Goal: Task Accomplishment & Management: Manage account settings

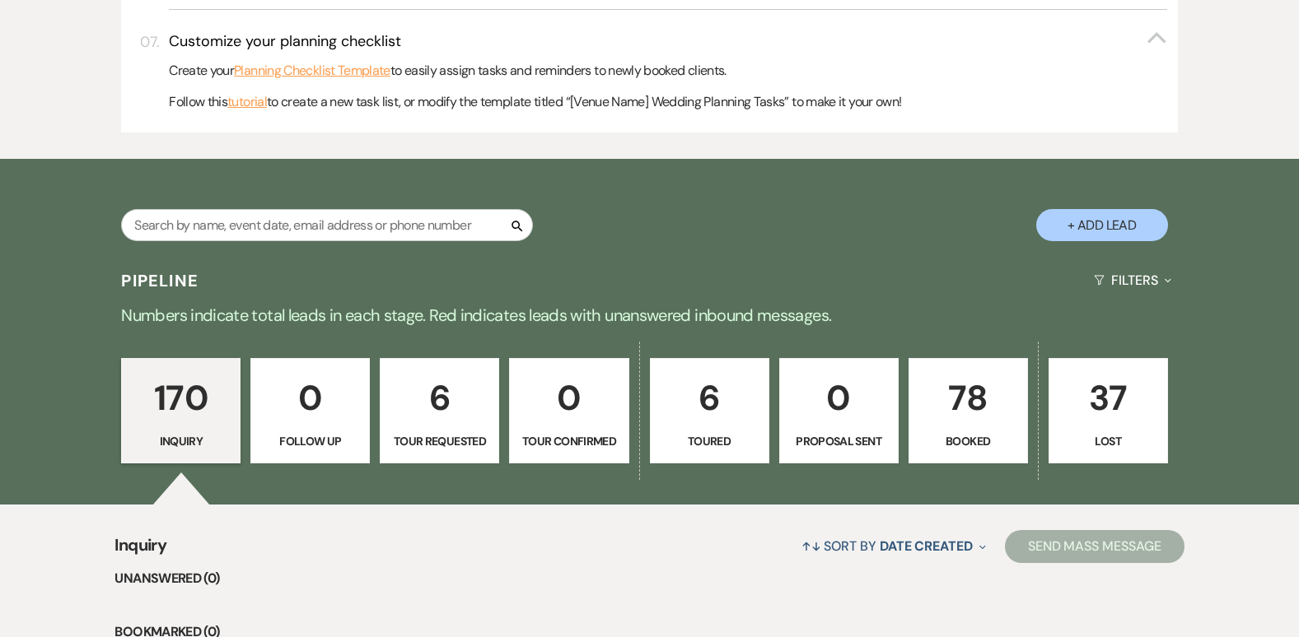
scroll to position [900, 0]
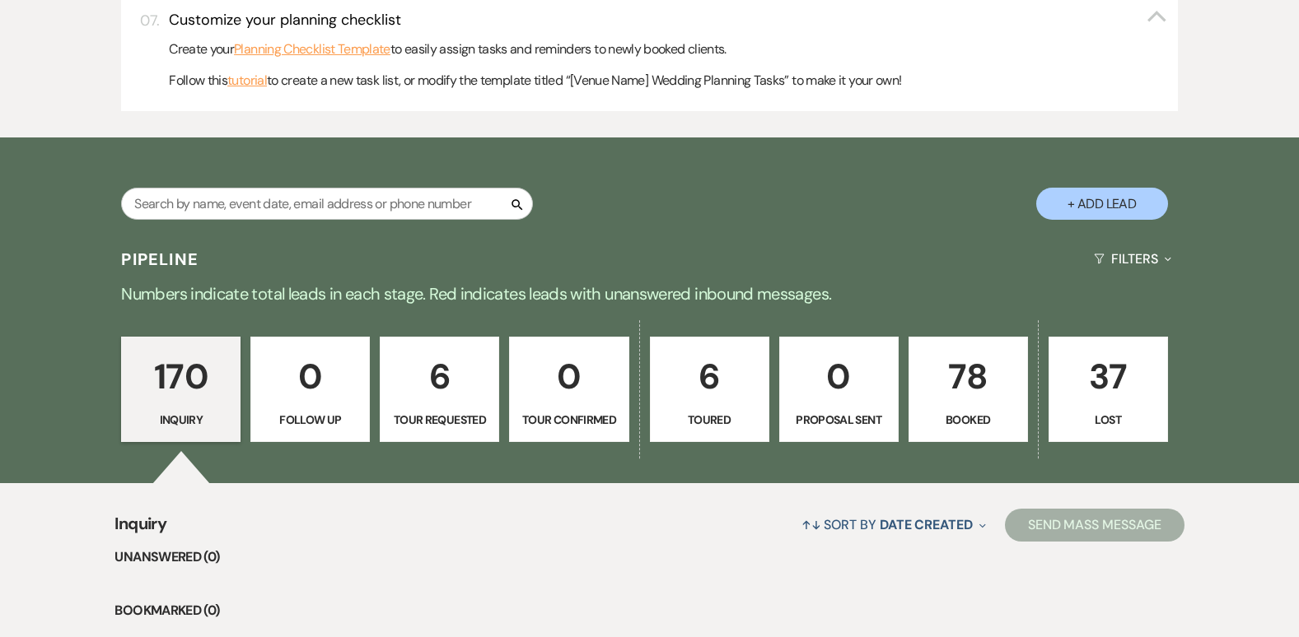
click at [969, 387] on p "78" at bounding box center [968, 376] width 98 height 55
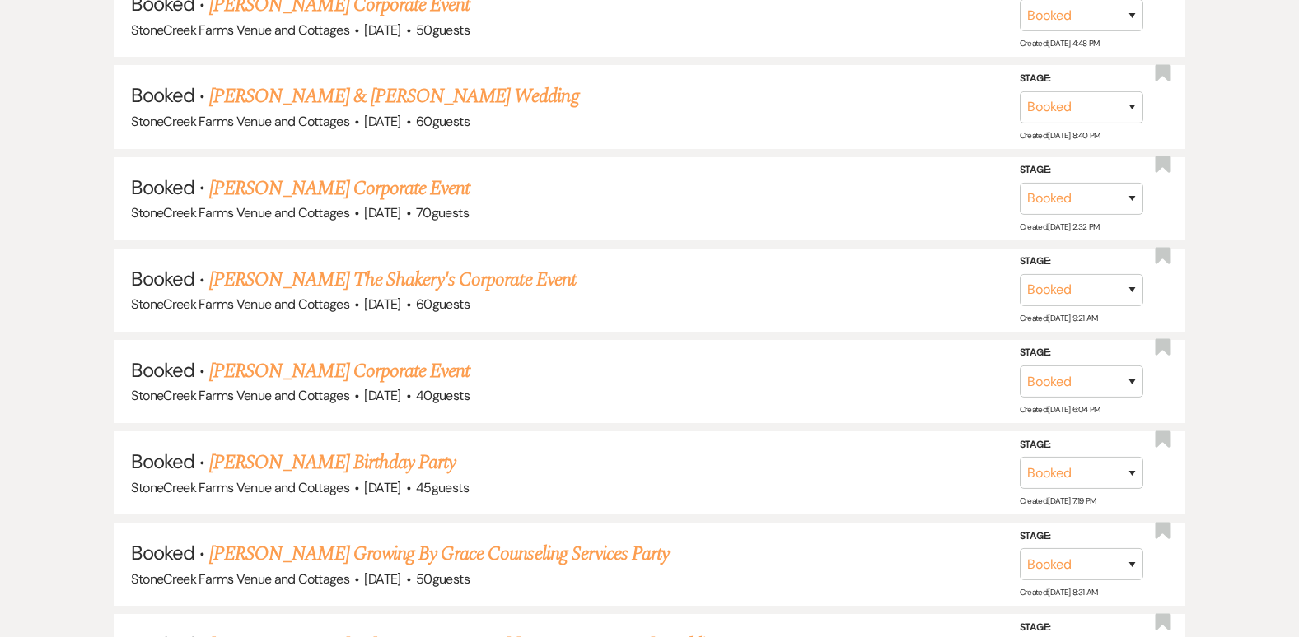
scroll to position [8270, 0]
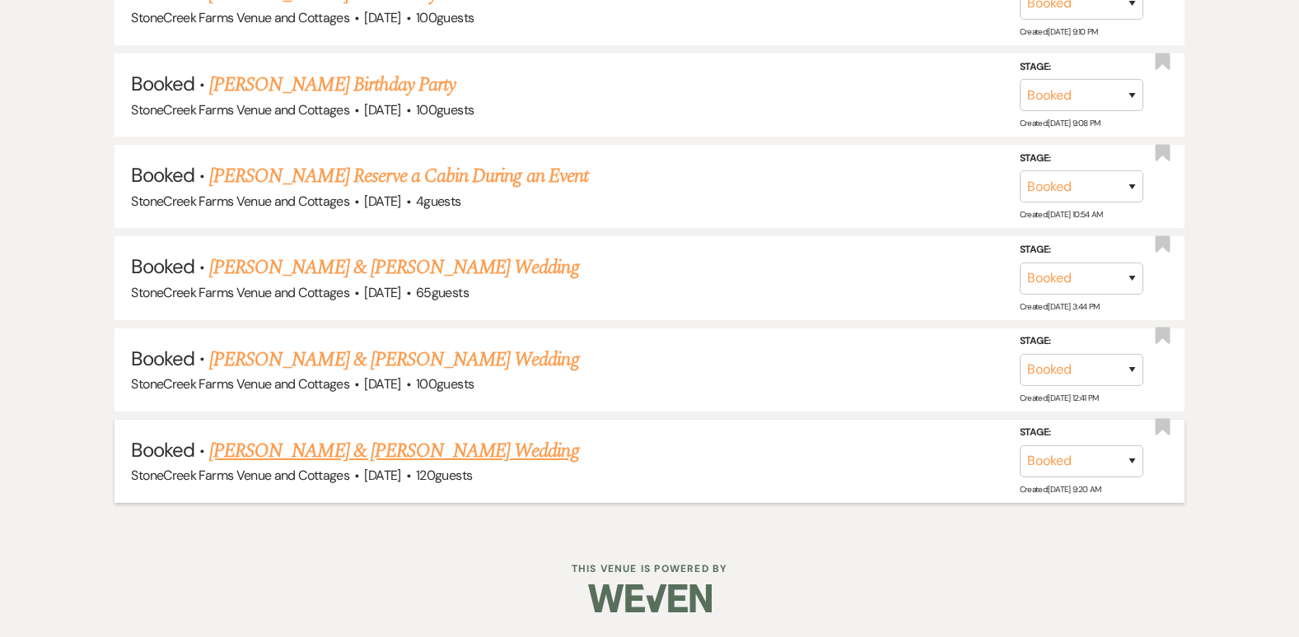
click at [351, 448] on link "[PERSON_NAME] & [PERSON_NAME] Wedding" at bounding box center [393, 452] width 369 height 30
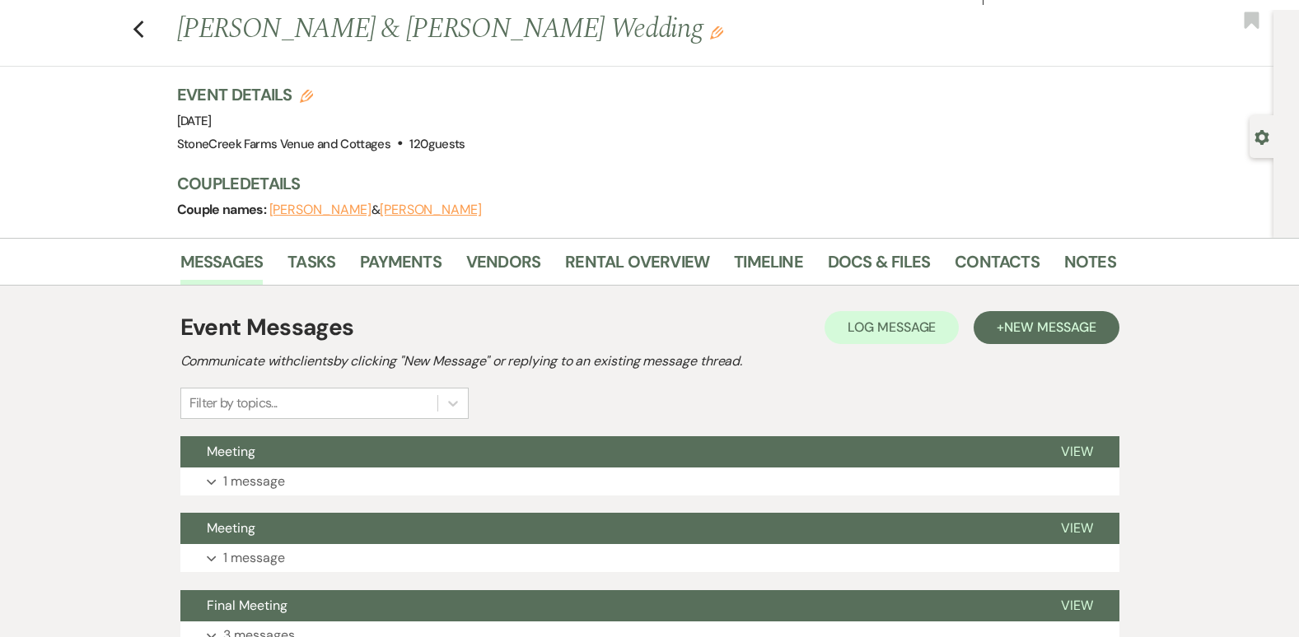
scroll to position [66, 0]
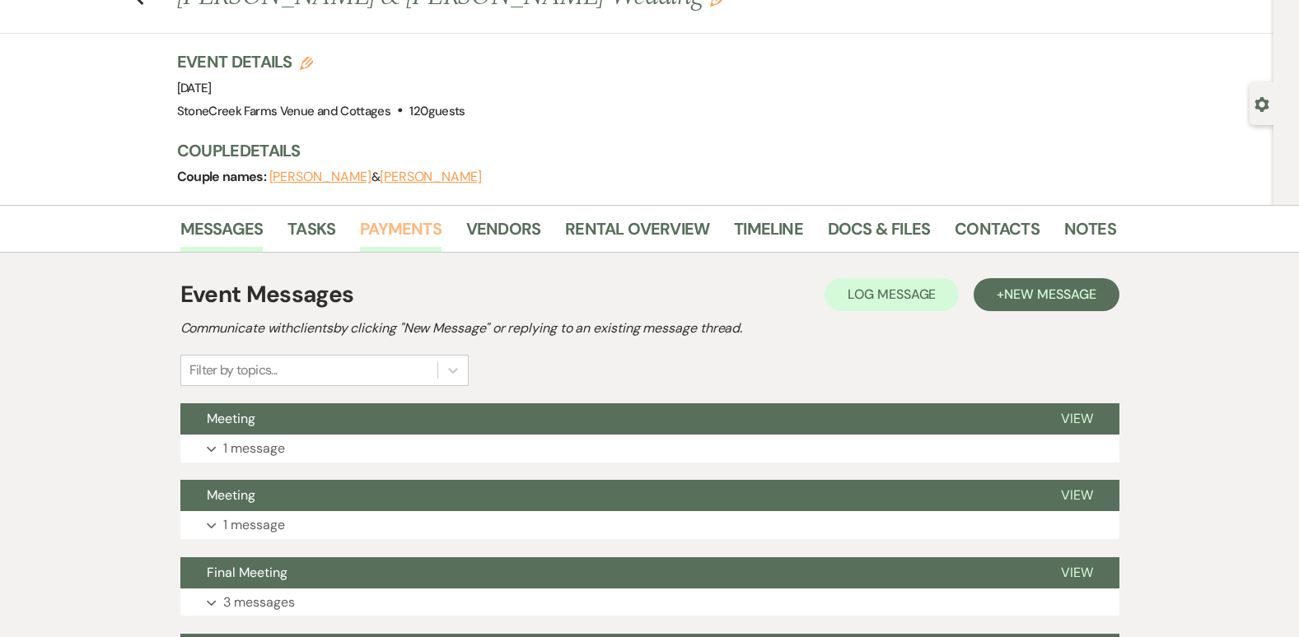
click at [409, 226] on link "Payments" at bounding box center [401, 234] width 82 height 36
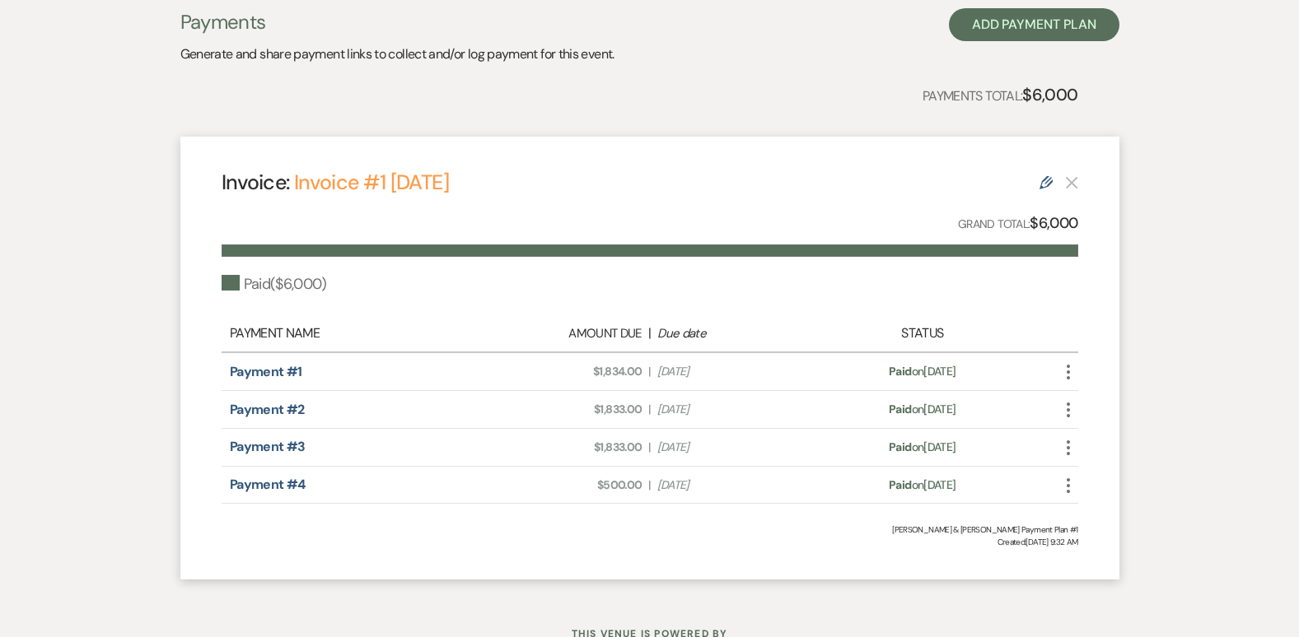
scroll to position [408, 0]
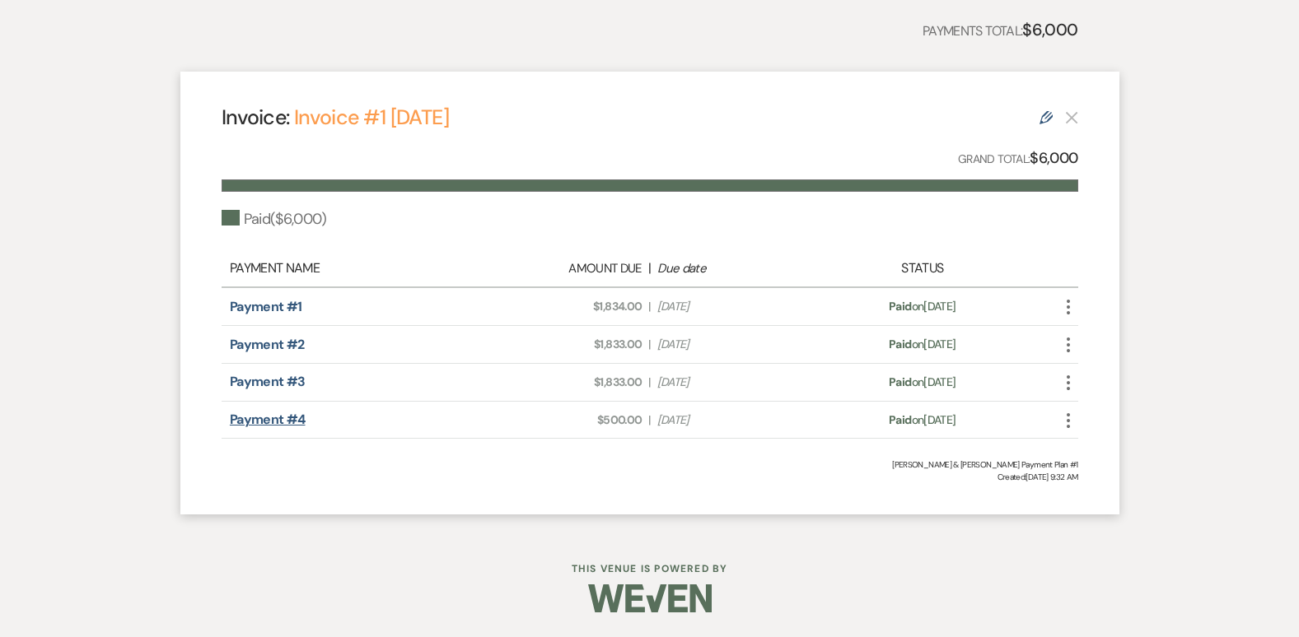
click at [256, 421] on link "Payment #4" at bounding box center [268, 419] width 76 height 17
click at [1062, 427] on icon "More" at bounding box center [1068, 421] width 20 height 20
click at [1039, 229] on div "Paid ( $6,000 )" at bounding box center [650, 219] width 857 height 22
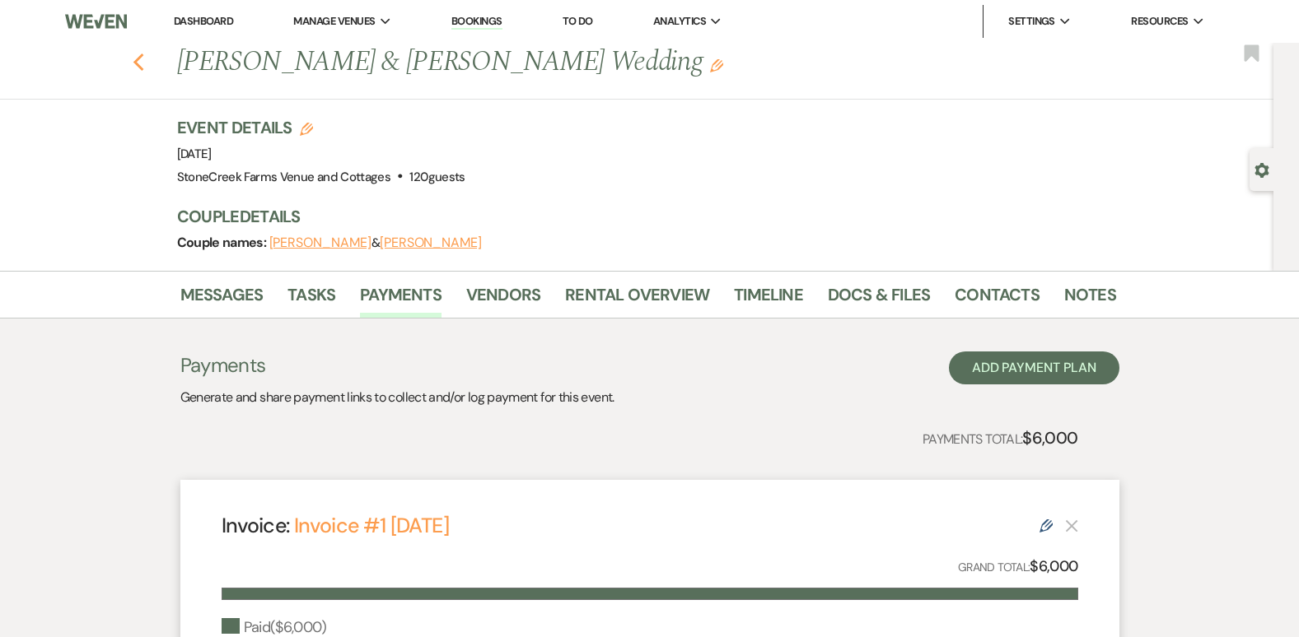
click at [143, 54] on icon "Previous" at bounding box center [139, 63] width 12 height 20
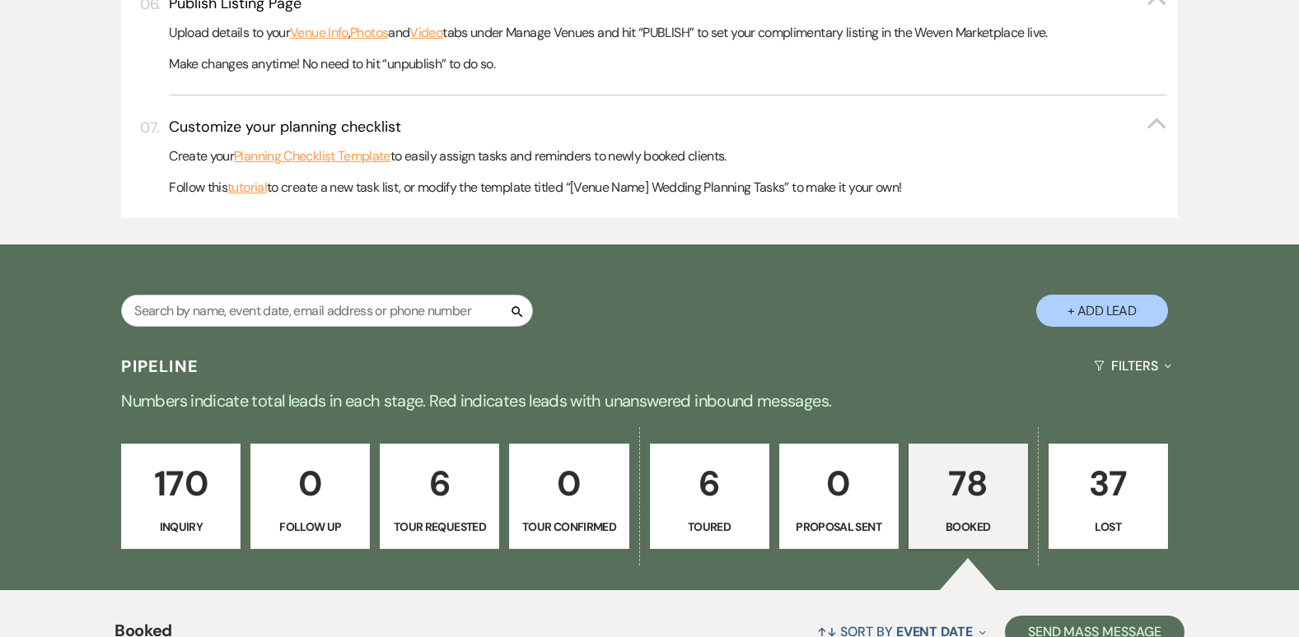
scroll to position [903, 0]
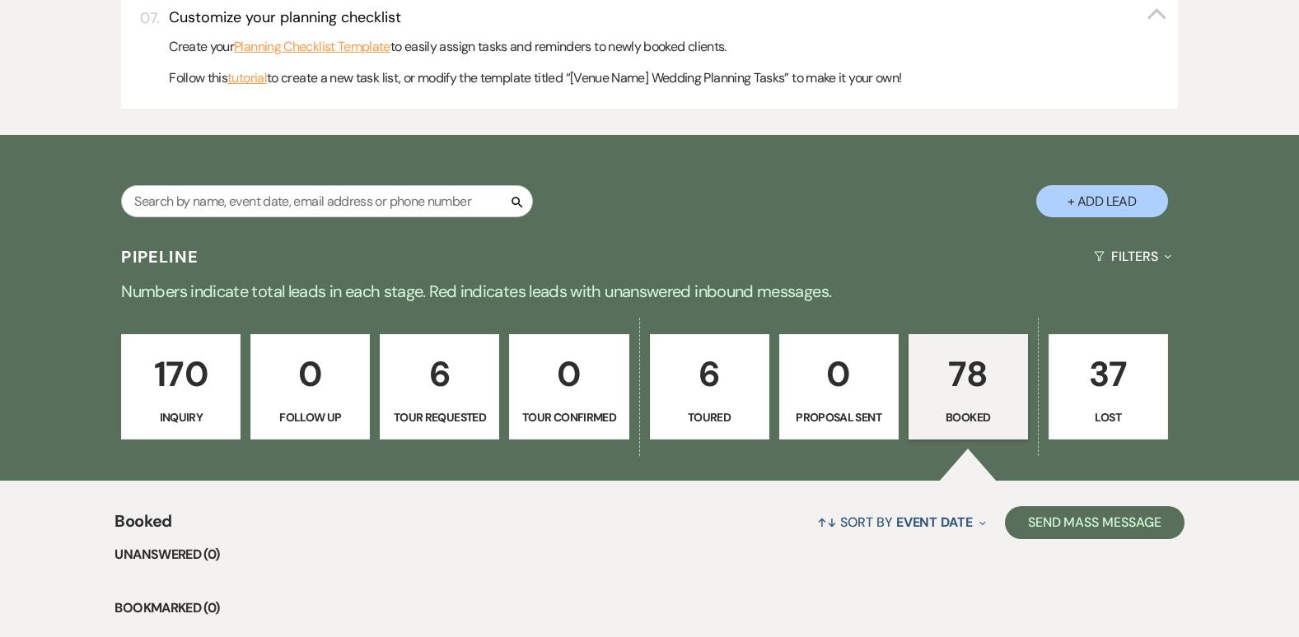
click at [166, 380] on p "170" at bounding box center [181, 374] width 98 height 55
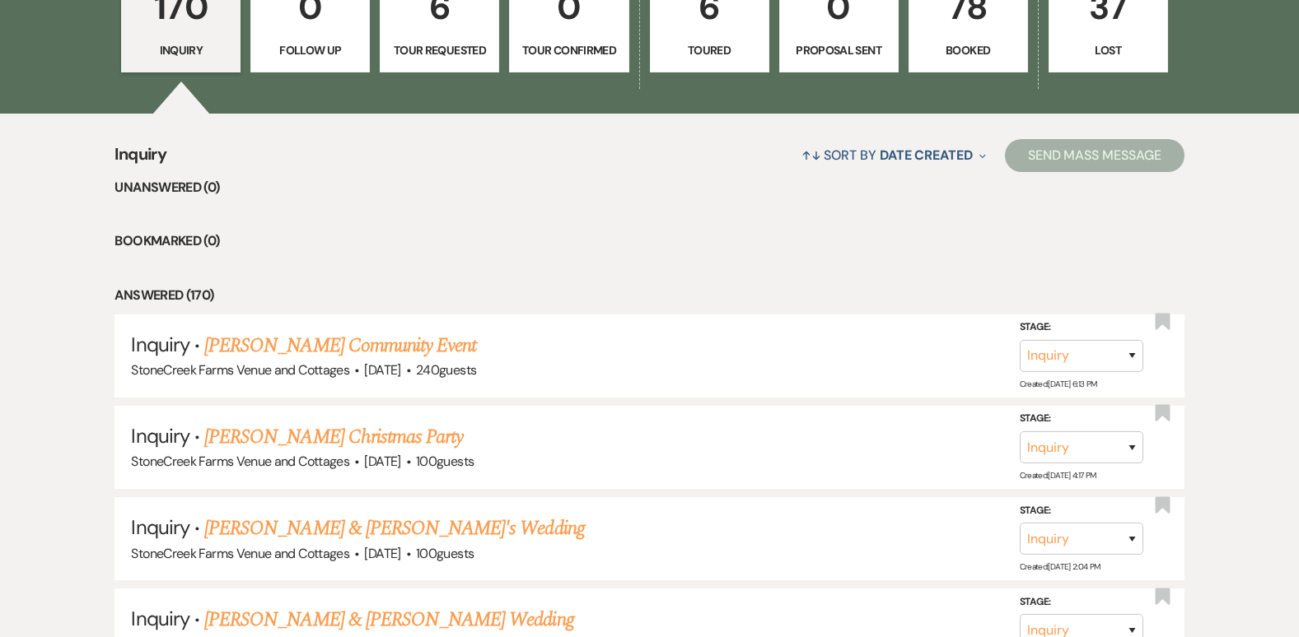
scroll to position [1277, 0]
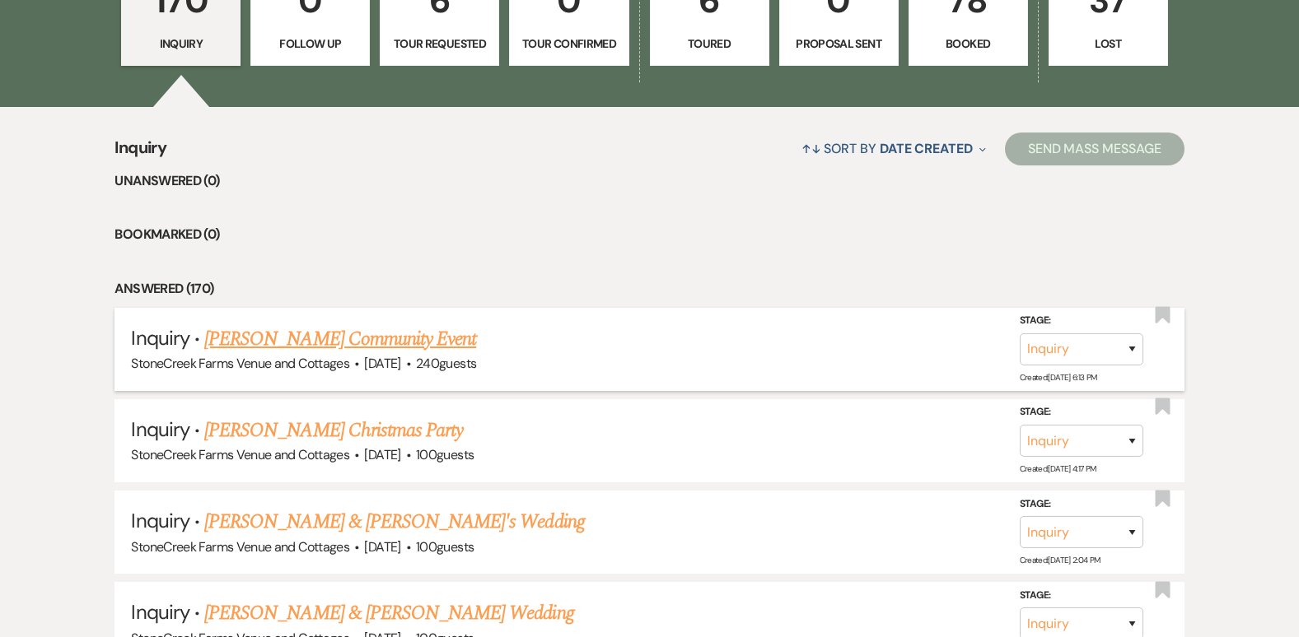
click at [332, 335] on link "[PERSON_NAME] Community Event" at bounding box center [340, 339] width 272 height 30
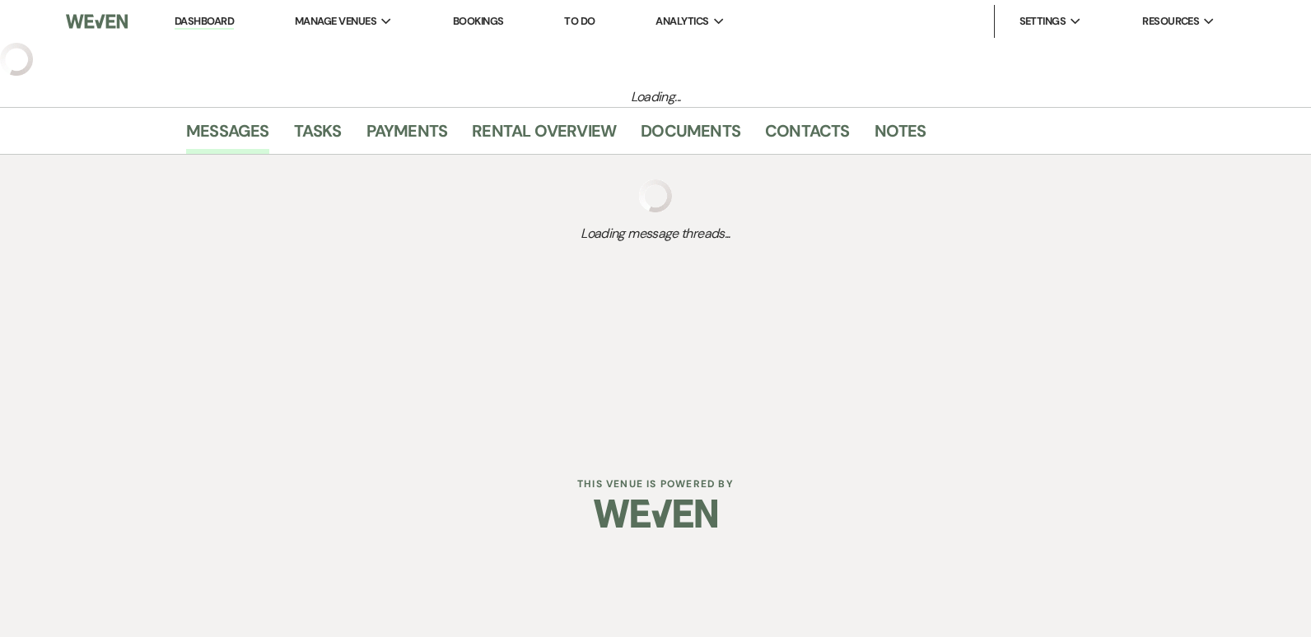
select select "5"
select select "7"
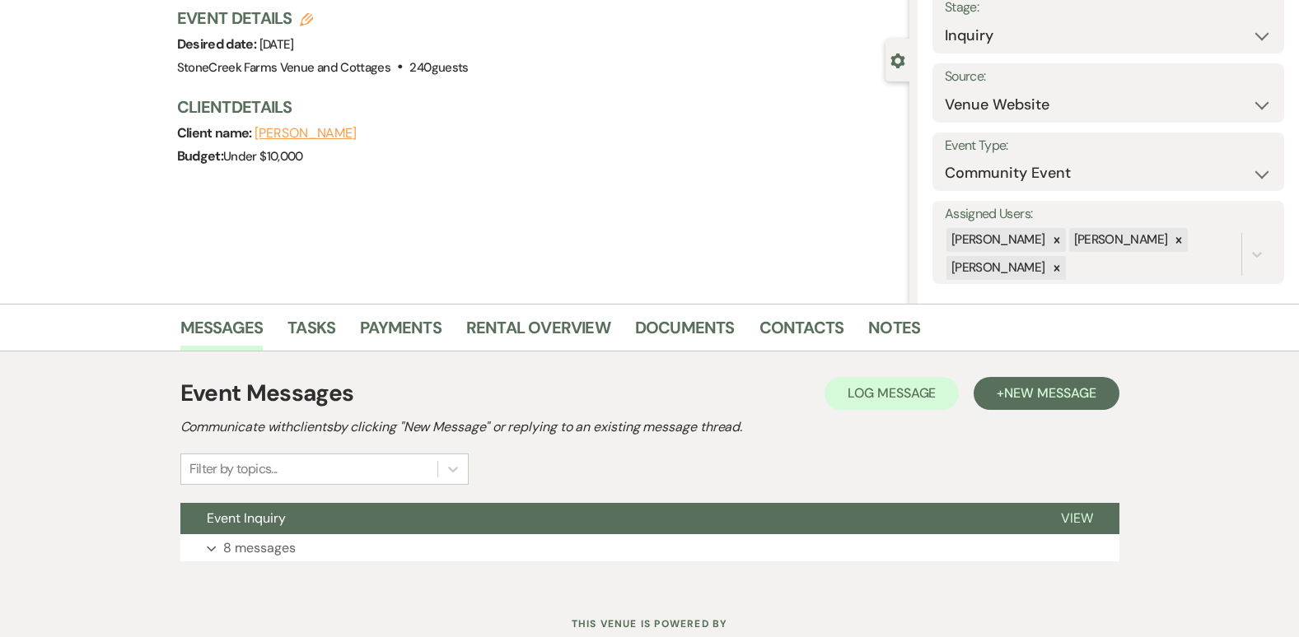
scroll to position [165, 0]
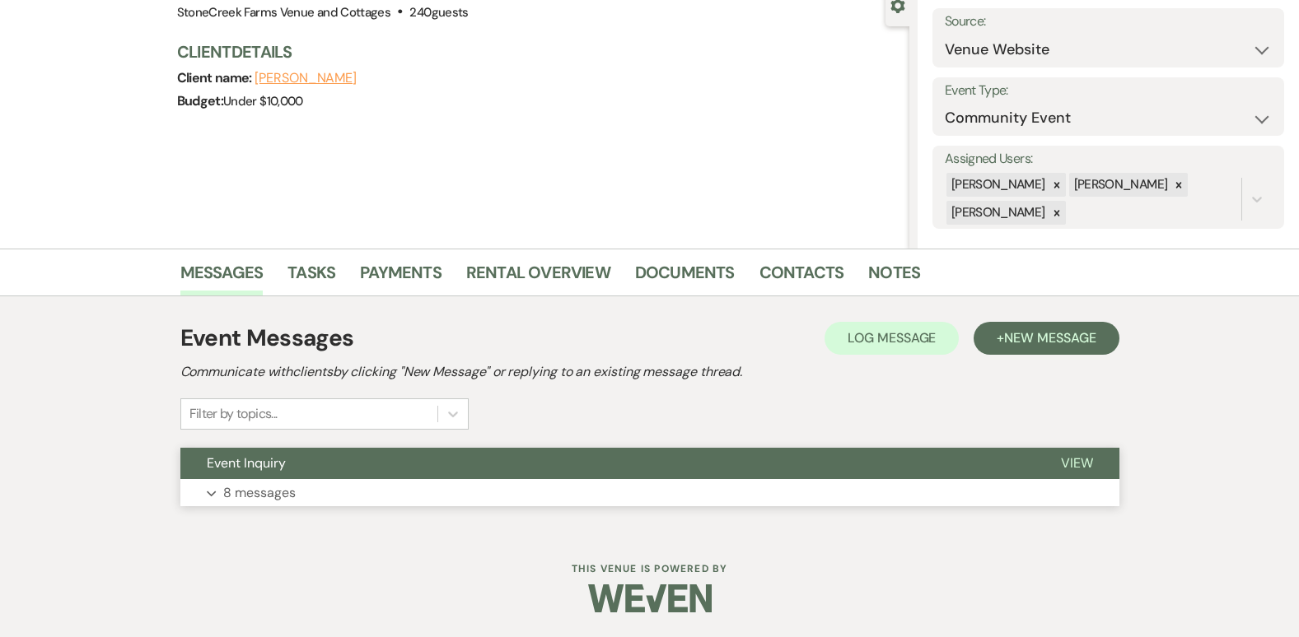
click at [244, 492] on p "8 messages" at bounding box center [259, 493] width 72 height 21
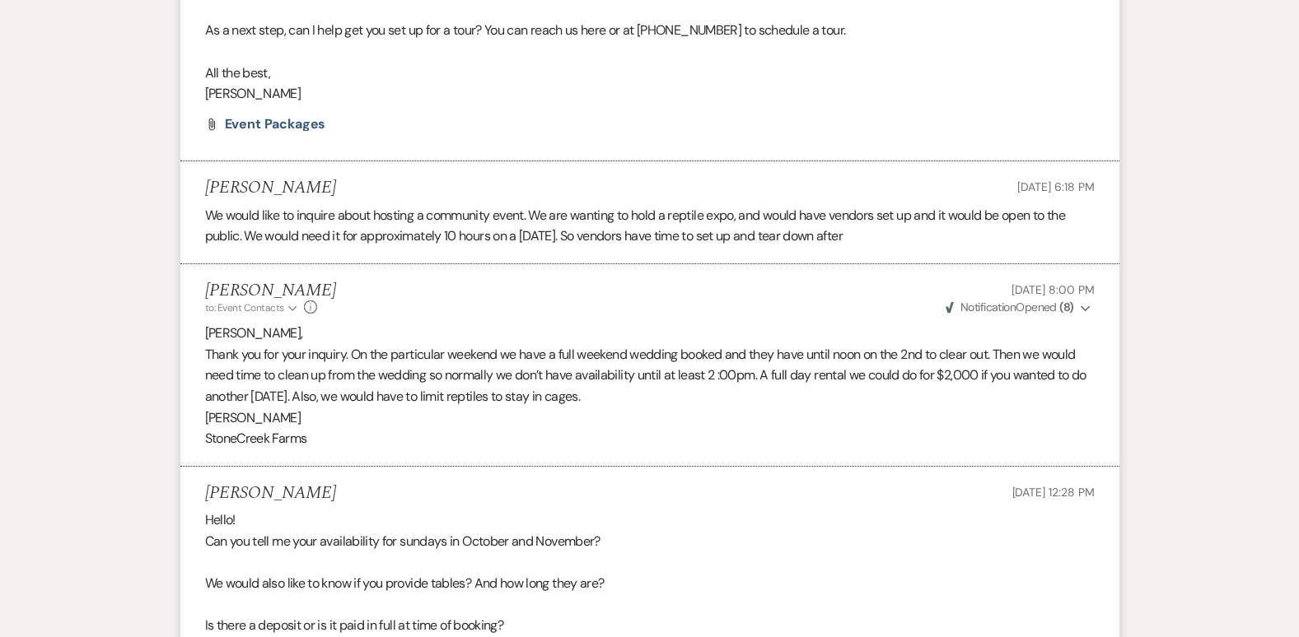
scroll to position [195, 0]
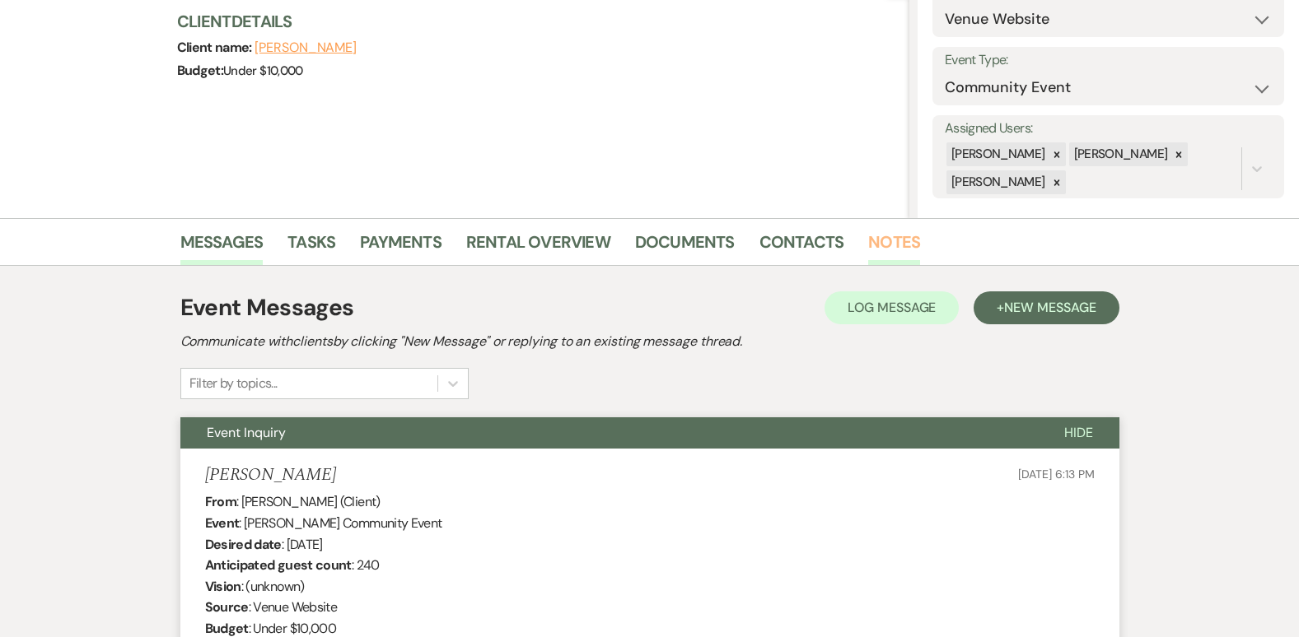
click at [902, 241] on link "Notes" at bounding box center [894, 247] width 52 height 36
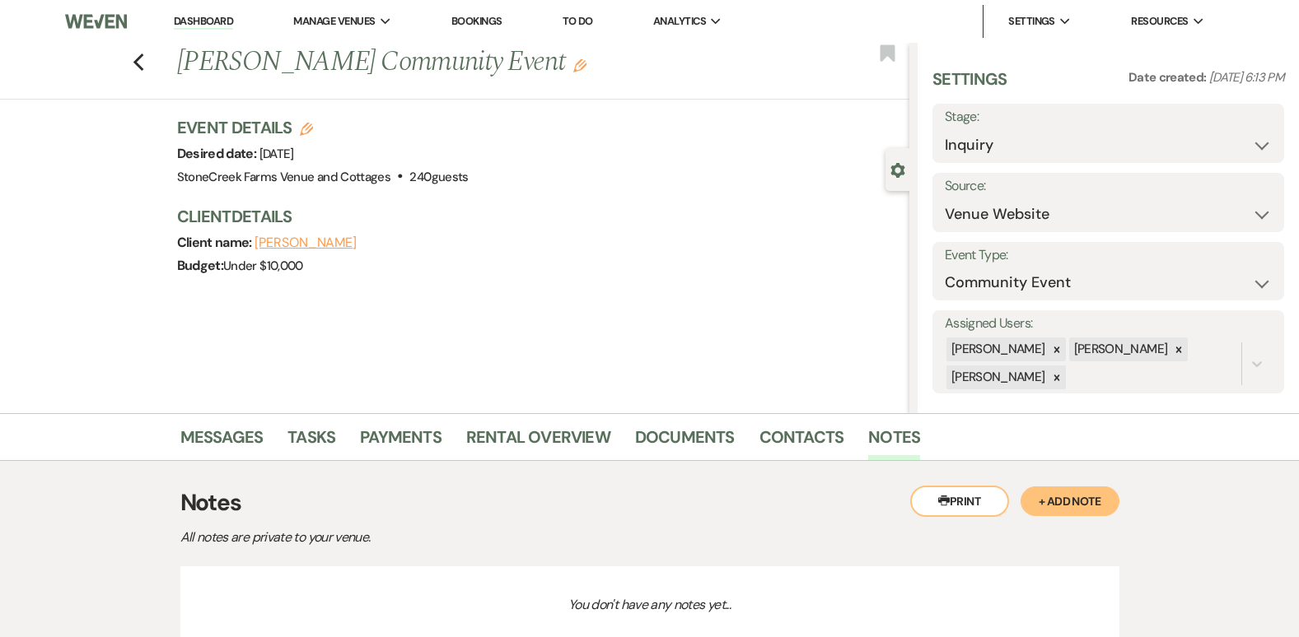
click at [1040, 490] on button "+ Add Note" at bounding box center [1069, 502] width 99 height 30
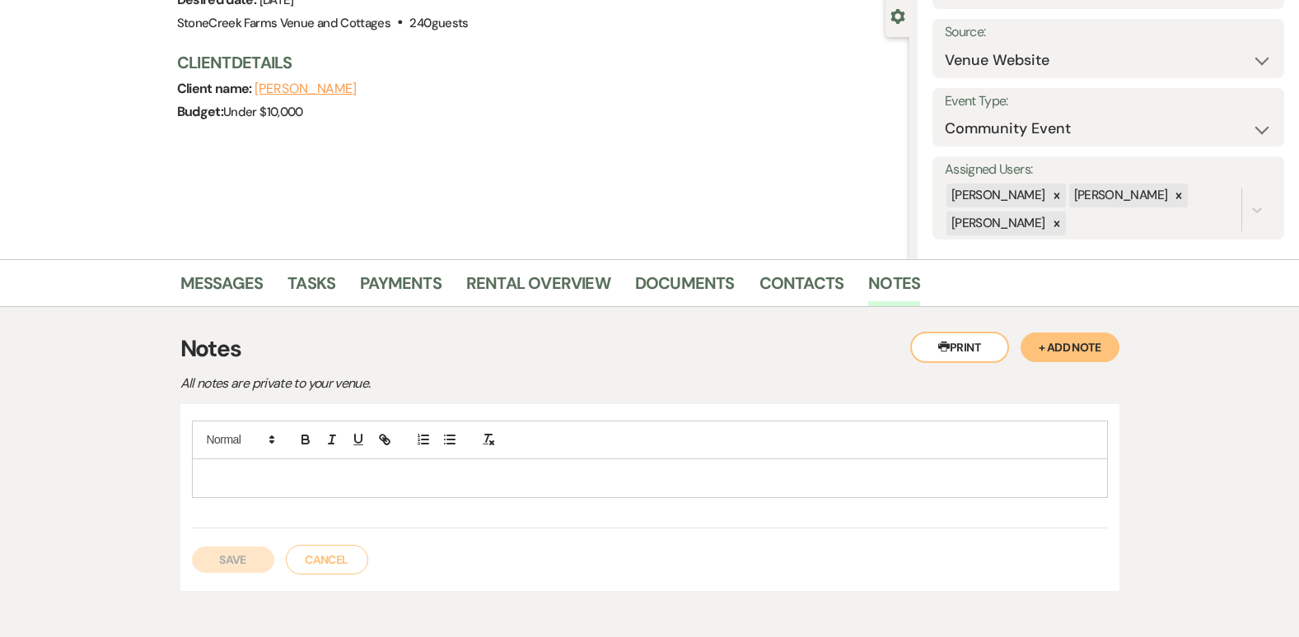
scroll to position [239, 0]
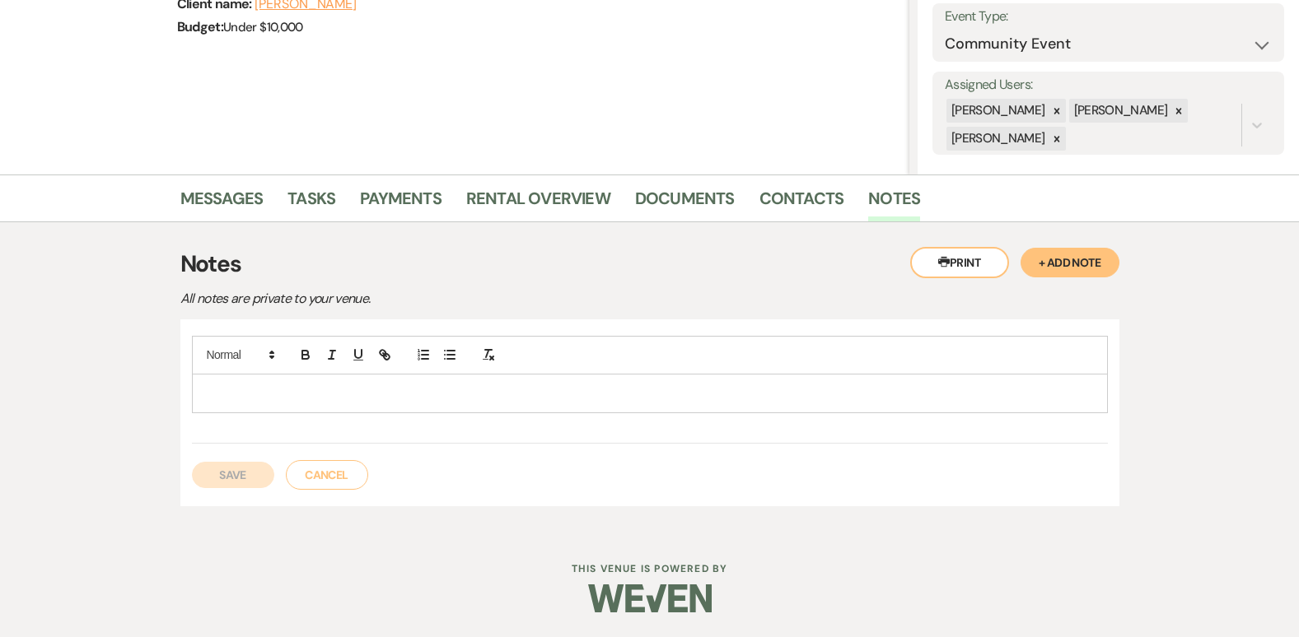
click at [308, 390] on p at bounding box center [649, 394] width 889 height 18
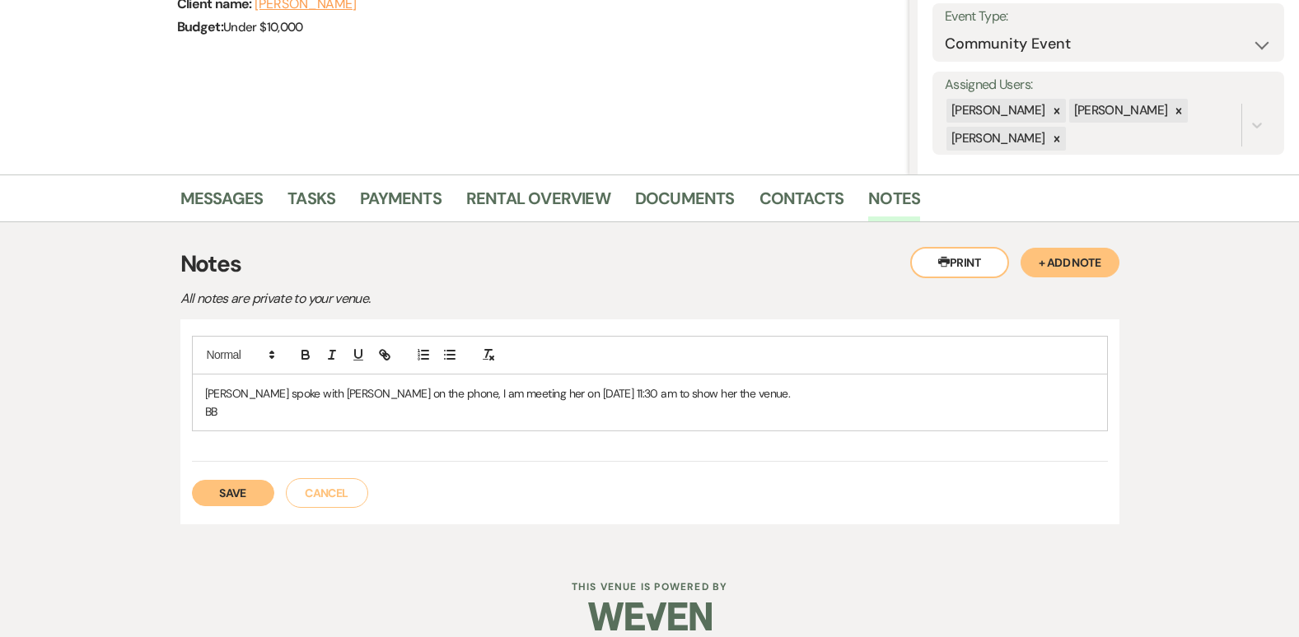
click at [230, 484] on button "Save" at bounding box center [233, 493] width 82 height 26
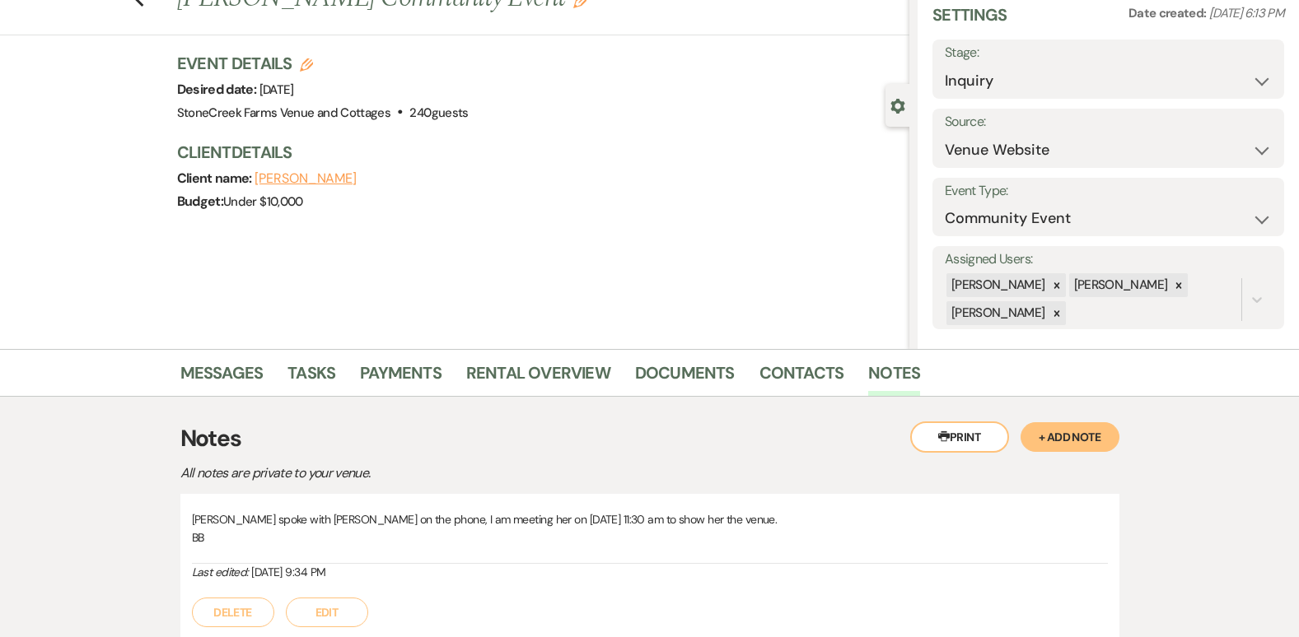
scroll to position [0, 0]
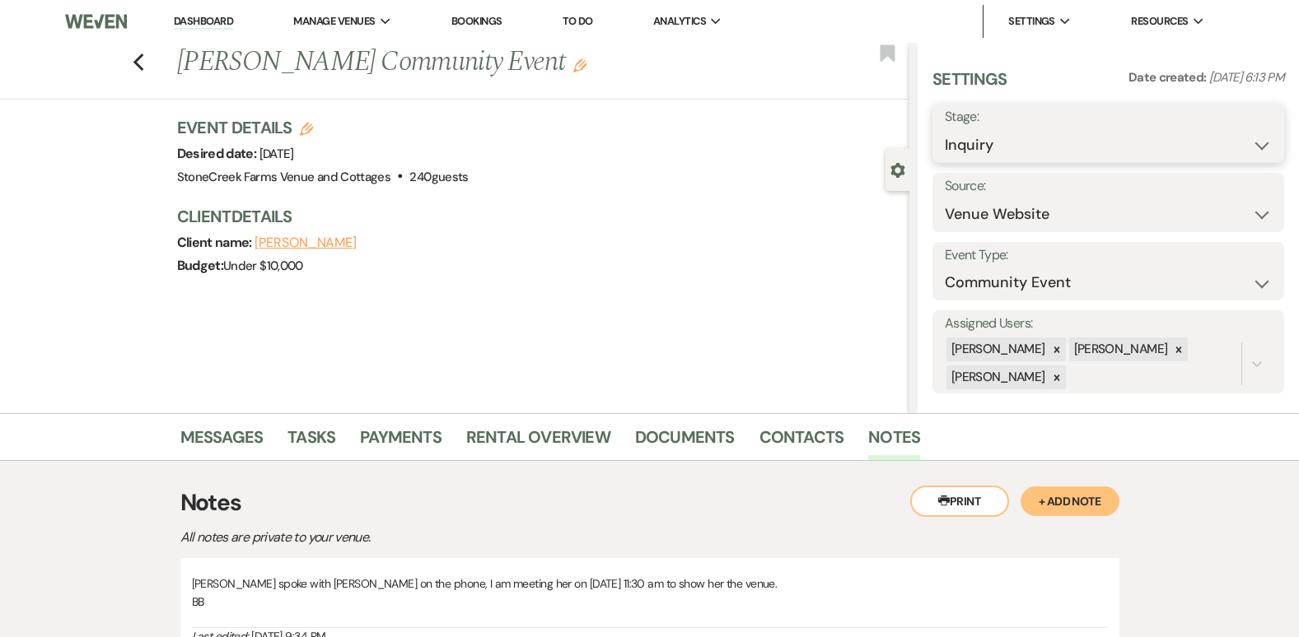
click at [1244, 144] on select "Inquiry Follow Up Tour Requested Tour Confirmed Toured Proposal Sent Booked Lost" at bounding box center [1108, 145] width 327 height 32
select select "4"
click at [945, 129] on select "Inquiry Follow Up Tour Requested Tour Confirmed Toured Proposal Sent Booked Lost" at bounding box center [1108, 145] width 327 height 32
click at [1230, 130] on button "Save" at bounding box center [1247, 133] width 73 height 33
click at [142, 62] on use "button" at bounding box center [138, 63] width 11 height 18
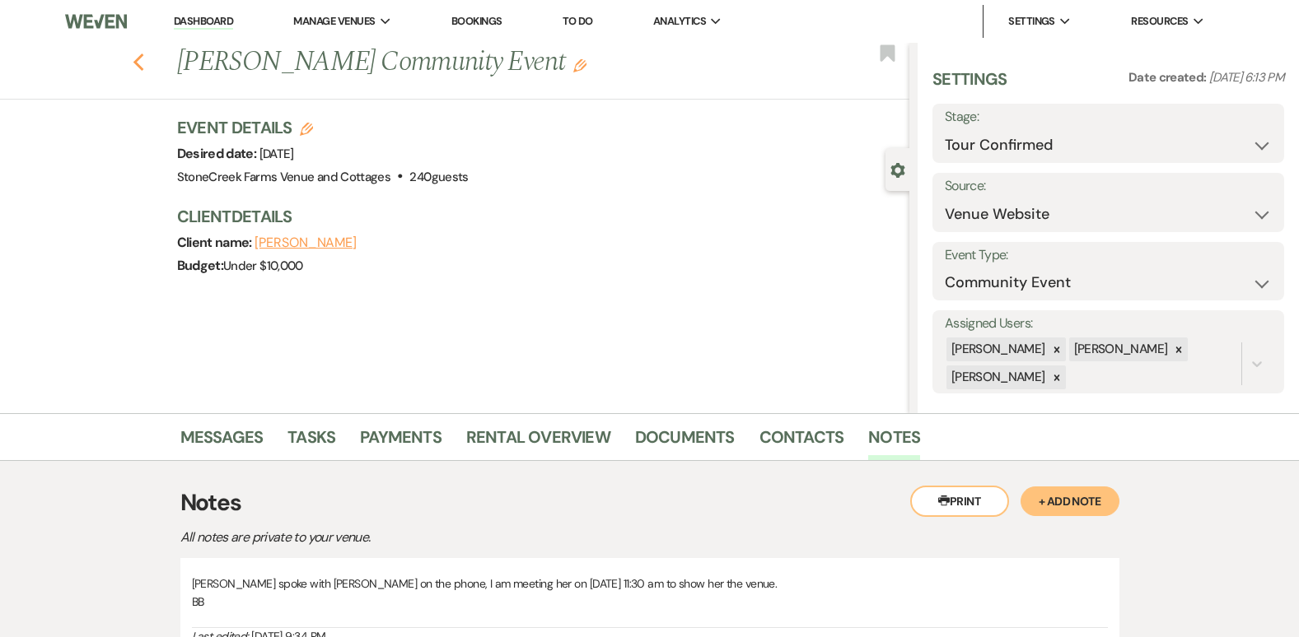
select select "4"
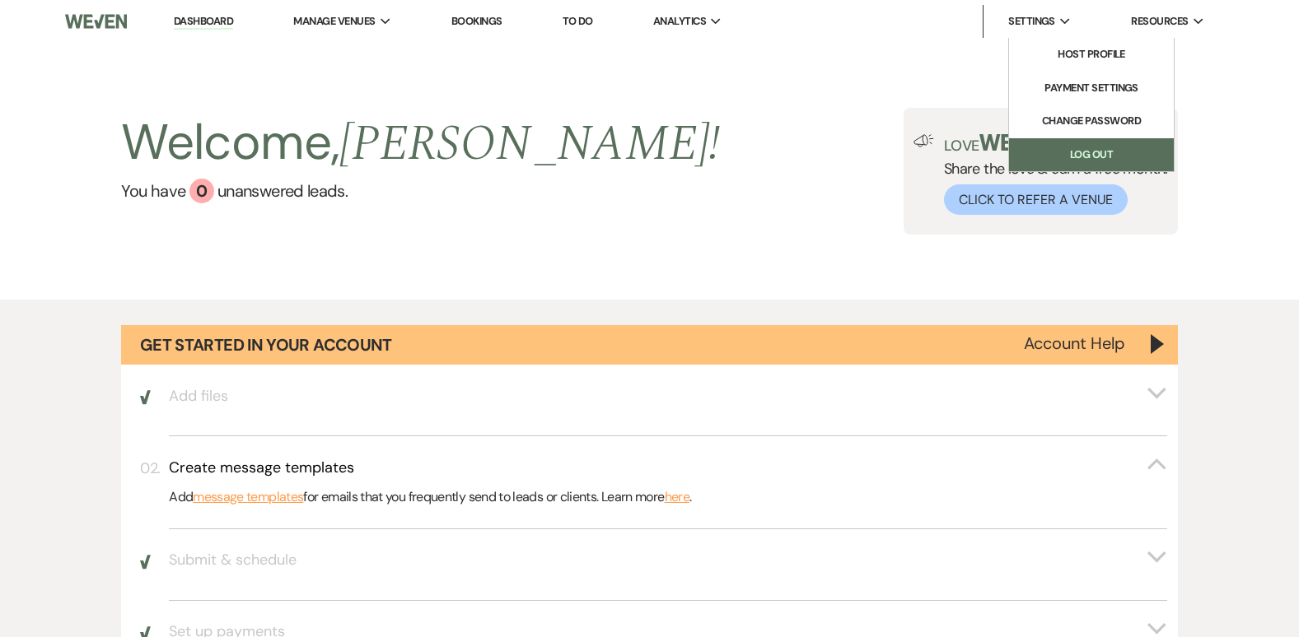
click at [1072, 149] on link "Log Out" at bounding box center [1091, 154] width 165 height 33
